Goal: Find specific page/section: Find specific page/section

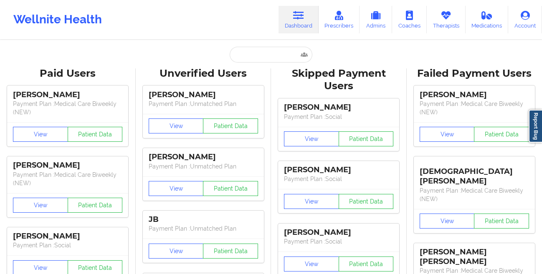
click at [284, 55] on input "text" at bounding box center [271, 55] width 83 height 16
type input "[EMAIL_ADDRESS][DOMAIN_NAME]"
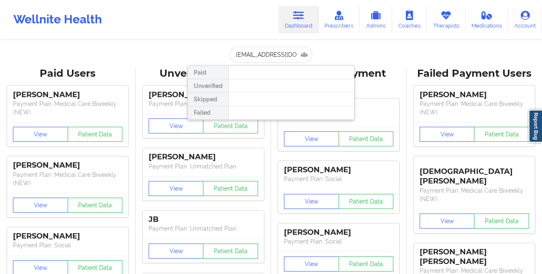
scroll to position [0, 5]
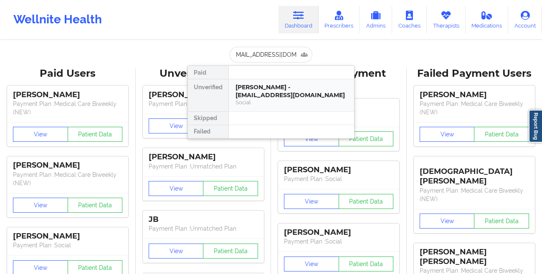
click at [257, 88] on div "[PERSON_NAME] - [EMAIL_ADDRESS][DOMAIN_NAME]" at bounding box center [291, 90] width 112 height 15
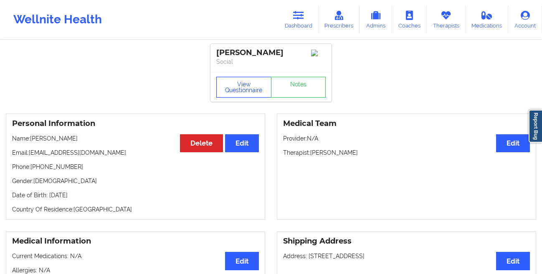
click at [233, 93] on button "View Questionnaire" at bounding box center [243, 87] width 55 height 21
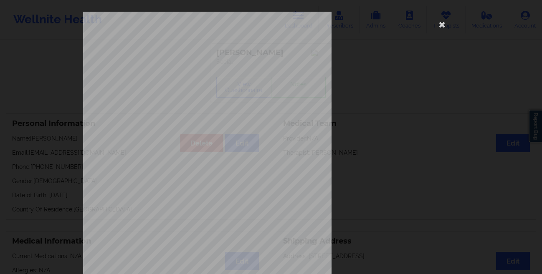
scroll to position [124, 0]
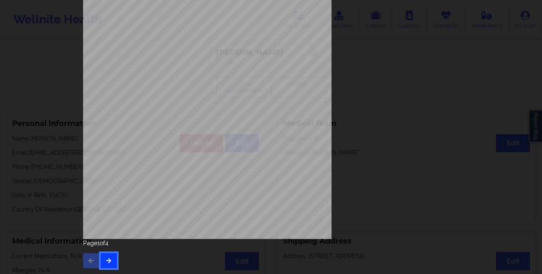
click at [102, 260] on button "button" at bounding box center [109, 260] width 16 height 15
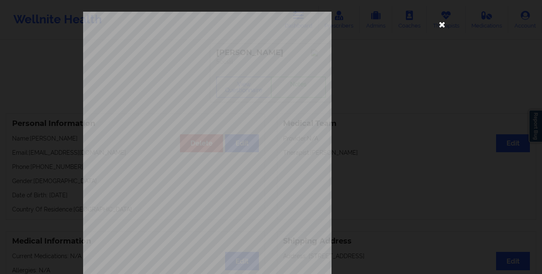
click at [440, 27] on icon at bounding box center [441, 24] width 13 height 13
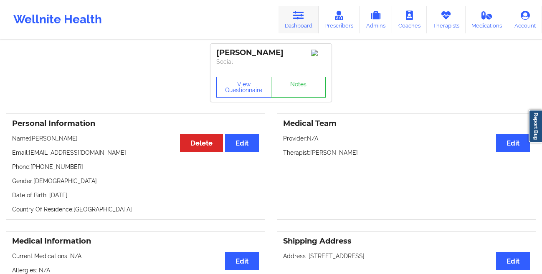
click at [297, 25] on link "Dashboard" at bounding box center [298, 20] width 40 height 28
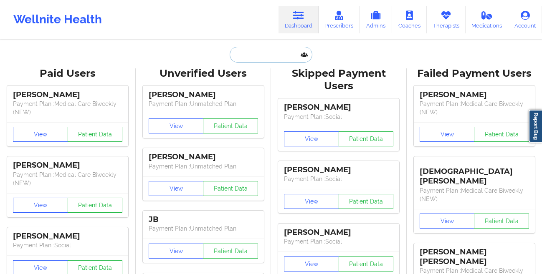
click at [235, 58] on input "text" at bounding box center [271, 55] width 83 height 16
paste input "[PERSON_NAME]"
type input "[PERSON_NAME]"
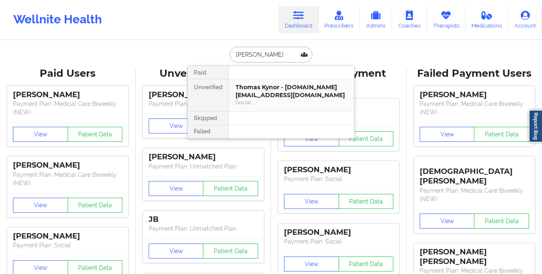
click at [252, 84] on div "Thomas Kynor - [DOMAIN_NAME][EMAIL_ADDRESS][DOMAIN_NAME]" at bounding box center [291, 90] width 112 height 15
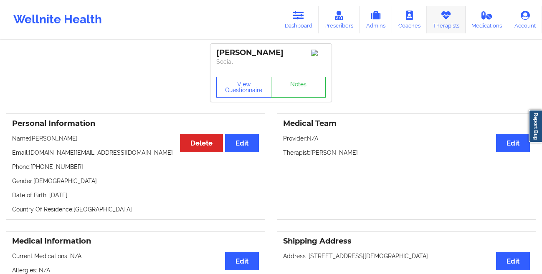
click at [434, 25] on link "Therapists" at bounding box center [445, 20] width 39 height 28
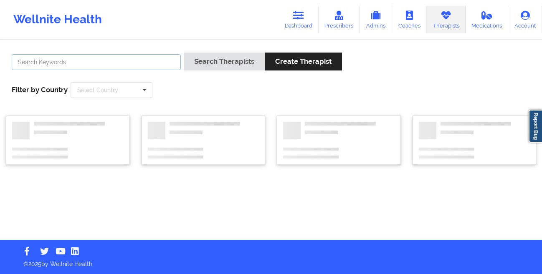
click at [142, 65] on input "text" at bounding box center [96, 62] width 169 height 16
paste input "[PERSON_NAME]"
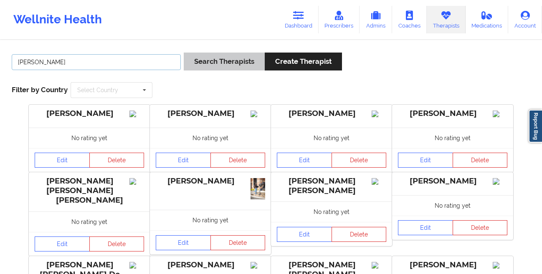
type input "[PERSON_NAME]"
click at [200, 63] on button "Search Therapists" at bounding box center [224, 62] width 81 height 18
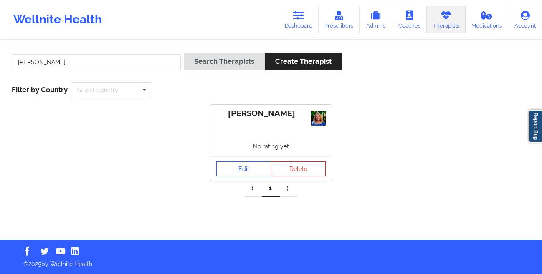
click at [254, 156] on div "No rating yet" at bounding box center [270, 146] width 121 height 20
click at [249, 164] on link "Edit" at bounding box center [243, 168] width 55 height 15
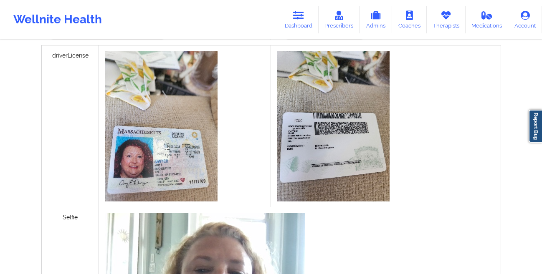
scroll to position [252, 0]
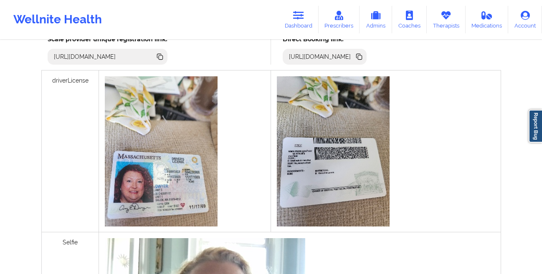
click at [362, 57] on icon at bounding box center [360, 57] width 4 height 4
click at [451, 23] on link "Therapists" at bounding box center [445, 20] width 39 height 28
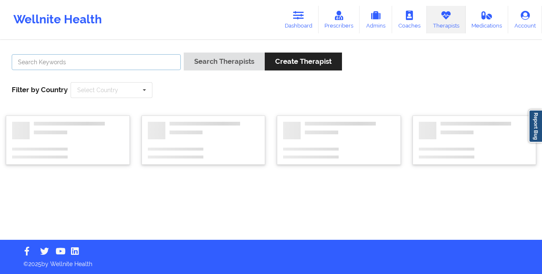
click at [128, 61] on input "text" at bounding box center [96, 62] width 169 height 16
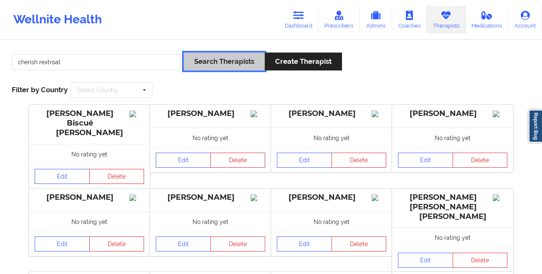
click at [211, 60] on button "Search Therapists" at bounding box center [224, 62] width 81 height 18
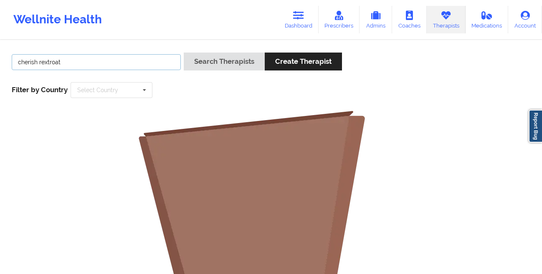
click at [89, 64] on input "cherish rextroat" at bounding box center [96, 62] width 169 height 16
type input "cherish"
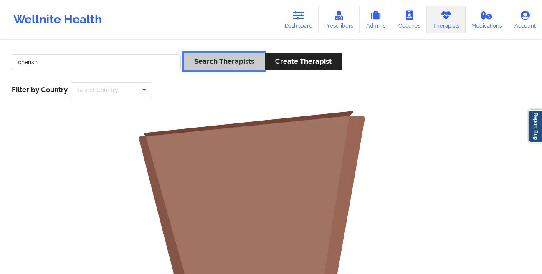
click at [209, 61] on button "Search Therapists" at bounding box center [224, 62] width 81 height 18
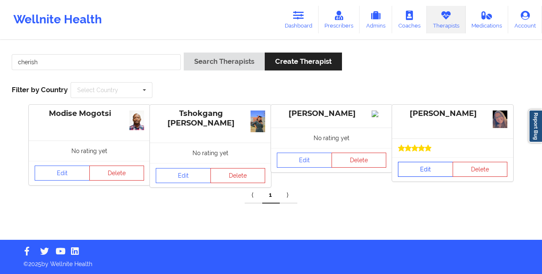
click at [409, 172] on link "Edit" at bounding box center [425, 169] width 55 height 15
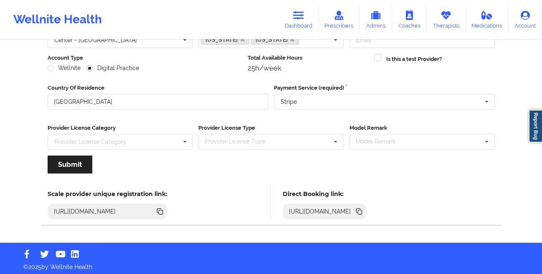
scroll to position [100, 0]
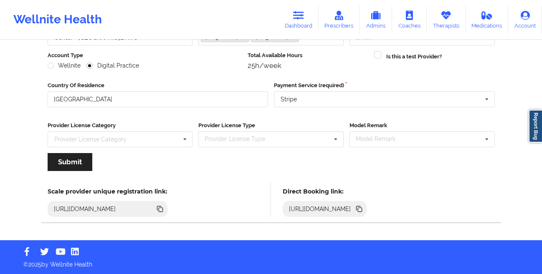
click at [362, 210] on icon at bounding box center [360, 210] width 4 height 4
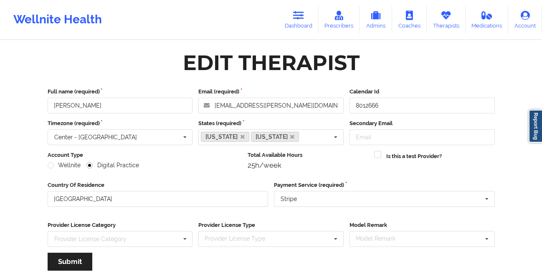
scroll to position [1, 0]
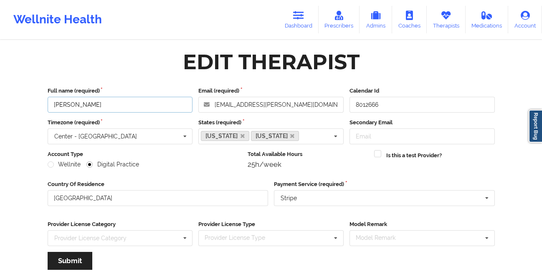
drag, startPoint x: 166, startPoint y: 105, endPoint x: -26, endPoint y: 104, distance: 191.9
click at [0, 104] on html "Wellnite Health Dashboard Prescribers Admins Coaches Therapists Medications Acc…" at bounding box center [271, 136] width 542 height 274
click at [449, 20] on link "Therapists" at bounding box center [445, 20] width 39 height 28
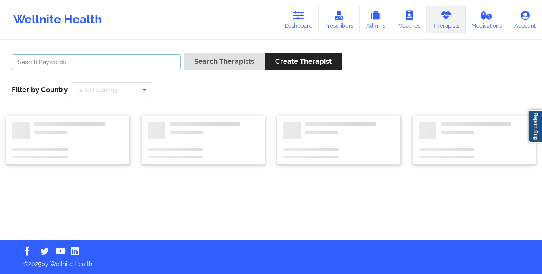
click at [151, 65] on input "text" at bounding box center [96, 62] width 169 height 16
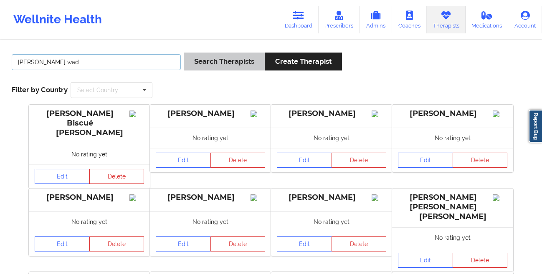
type input "[PERSON_NAME] wad"
click at [229, 62] on button "Search Therapists" at bounding box center [224, 62] width 81 height 18
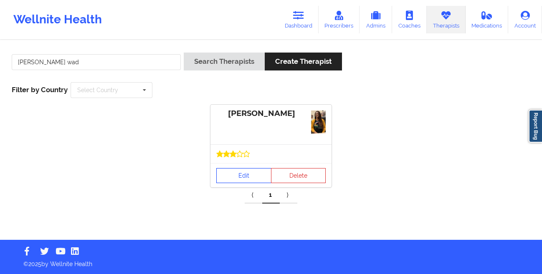
click at [237, 180] on link "Edit" at bounding box center [243, 175] width 55 height 15
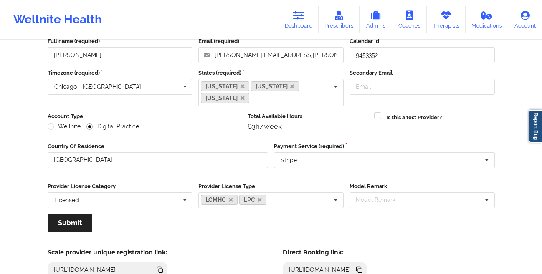
scroll to position [111, 0]
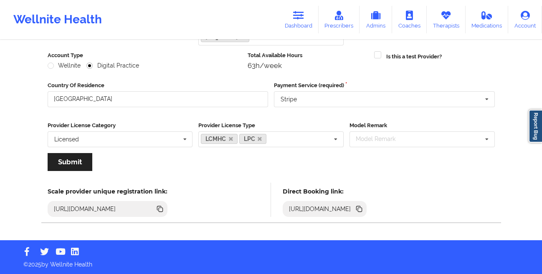
click at [360, 207] on icon at bounding box center [358, 208] width 4 height 4
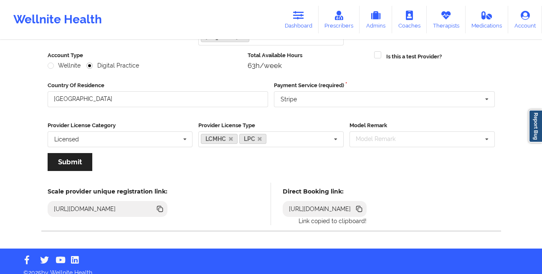
scroll to position [0, 0]
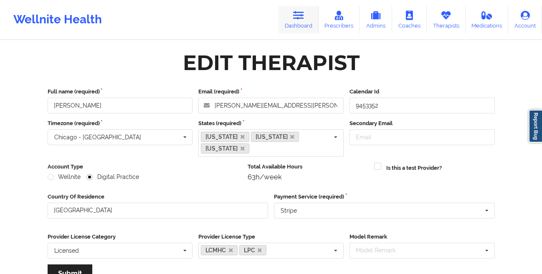
click at [293, 20] on link "Dashboard" at bounding box center [298, 20] width 40 height 28
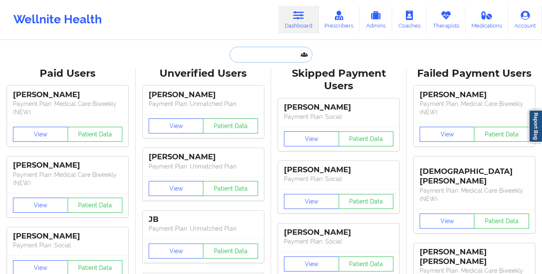
click at [250, 58] on input "text" at bounding box center [271, 55] width 83 height 16
paste input "[EMAIL_ADDRESS][DOMAIN_NAME]"
type input "[EMAIL_ADDRESS][DOMAIN_NAME]"
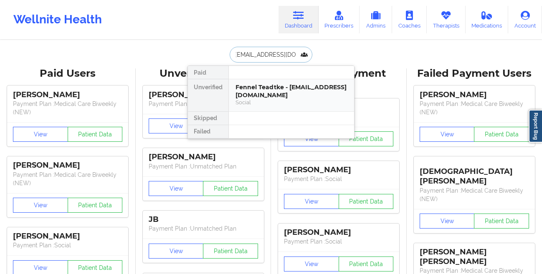
click at [245, 84] on div "Fennel Teadtke - [EMAIL_ADDRESS][DOMAIN_NAME]" at bounding box center [291, 90] width 112 height 15
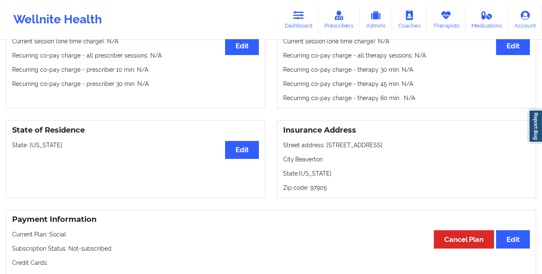
scroll to position [531, 0]
